Goal: Information Seeking & Learning: Learn about a topic

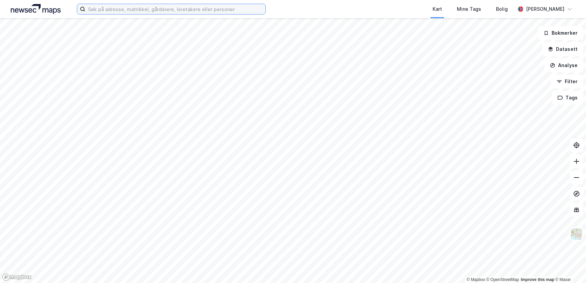
click at [168, 5] on input at bounding box center [175, 9] width 180 height 10
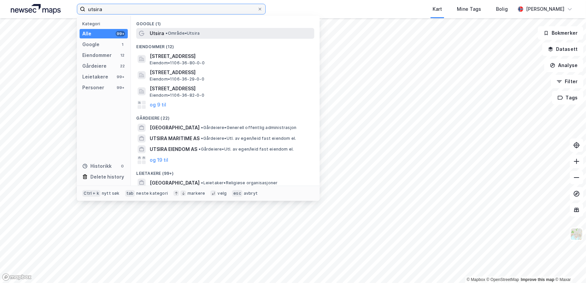
type input "utsira"
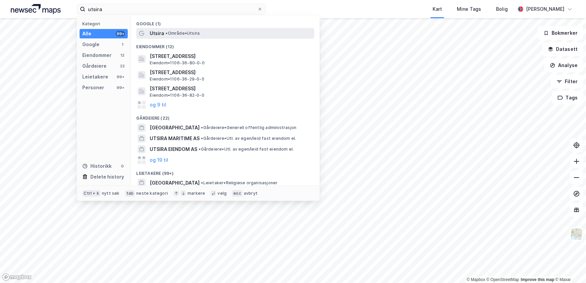
click at [169, 34] on span "• Område • [GEOGRAPHIC_DATA]" at bounding box center [182, 33] width 34 height 5
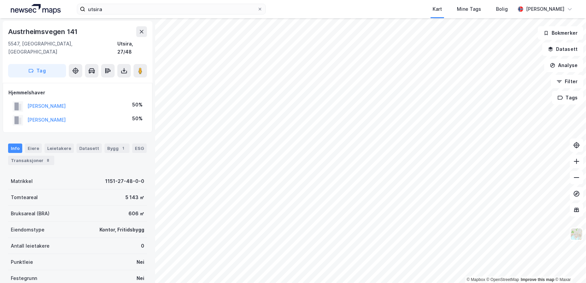
click at [96, 173] on div "Matrikkel 1151-27-48-0-0" at bounding box center [77, 181] width 139 height 16
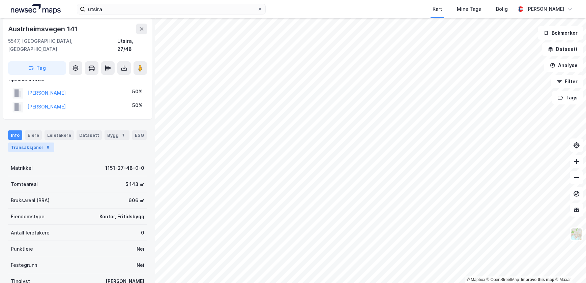
click at [37, 143] on div "Transaksjoner 8" at bounding box center [31, 147] width 46 height 9
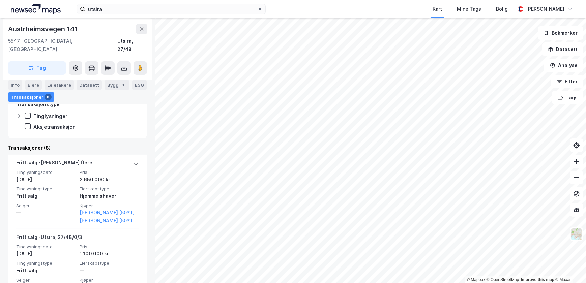
scroll to position [137, 0]
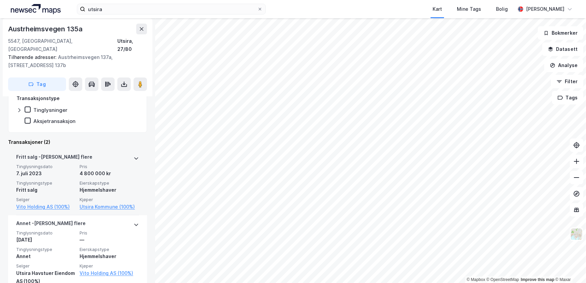
scroll to position [185, 0]
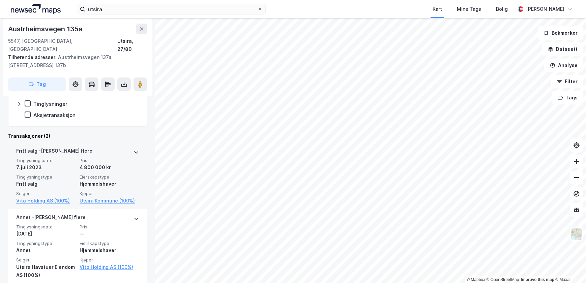
click at [133, 150] on icon at bounding box center [135, 152] width 5 height 5
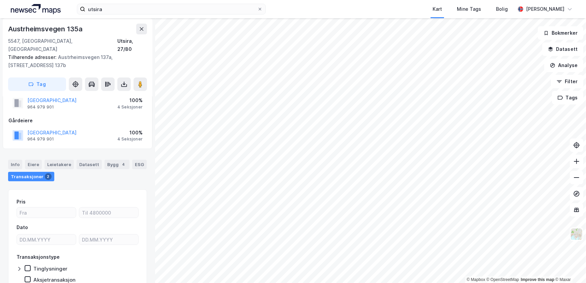
scroll to position [0, 0]
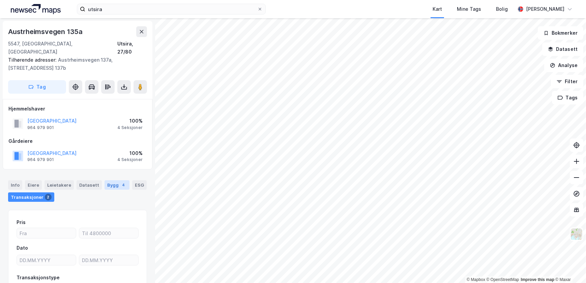
click at [113, 180] on div "Bygg 4" at bounding box center [116, 184] width 25 height 9
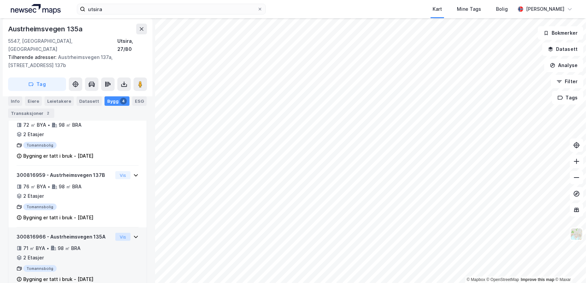
scroll to position [217, 0]
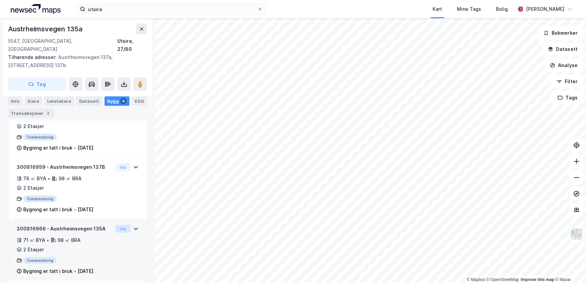
click at [122, 225] on button "Vis" at bounding box center [122, 229] width 15 height 8
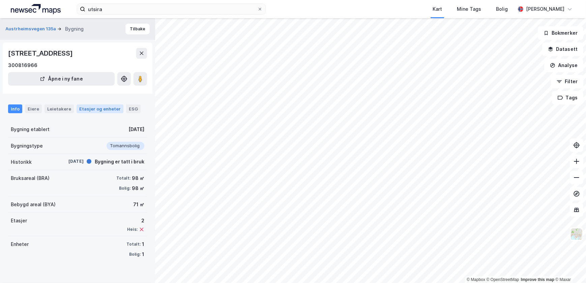
click at [100, 112] on div "Etasjer og enheter" at bounding box center [99, 109] width 41 height 6
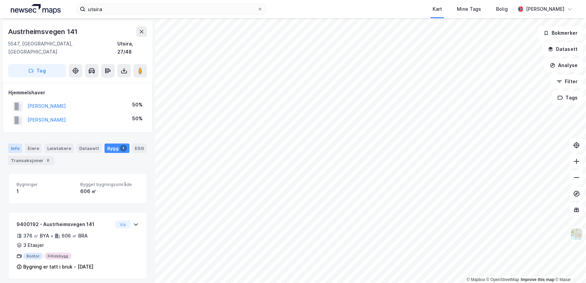
click at [13, 144] on div "Info" at bounding box center [15, 148] width 14 height 9
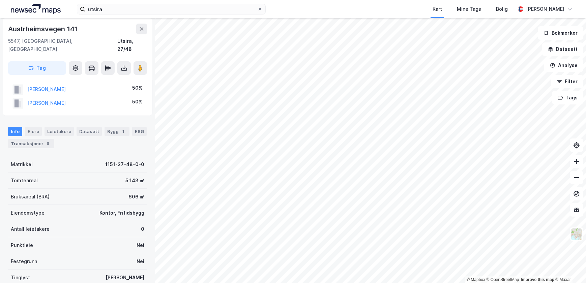
scroll to position [17, 0]
